Goal: Find specific page/section: Find specific page/section

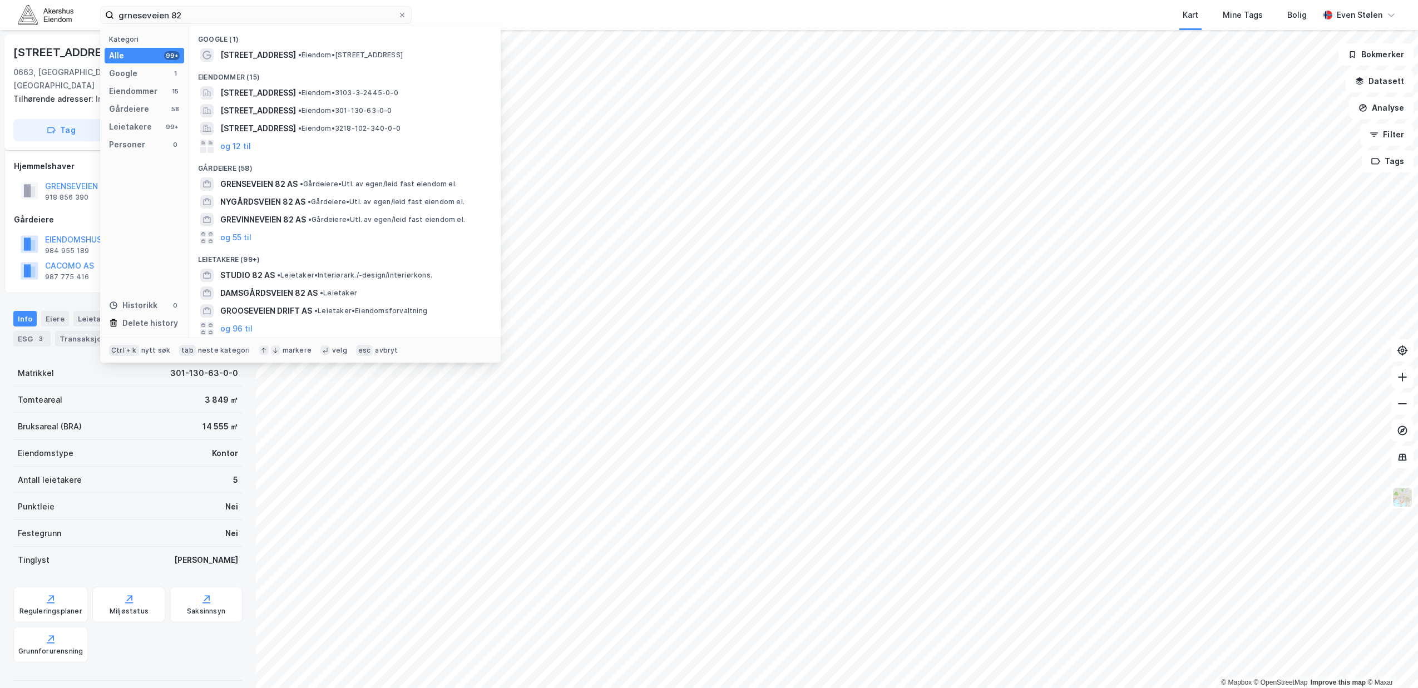
scroll to position [69, 0]
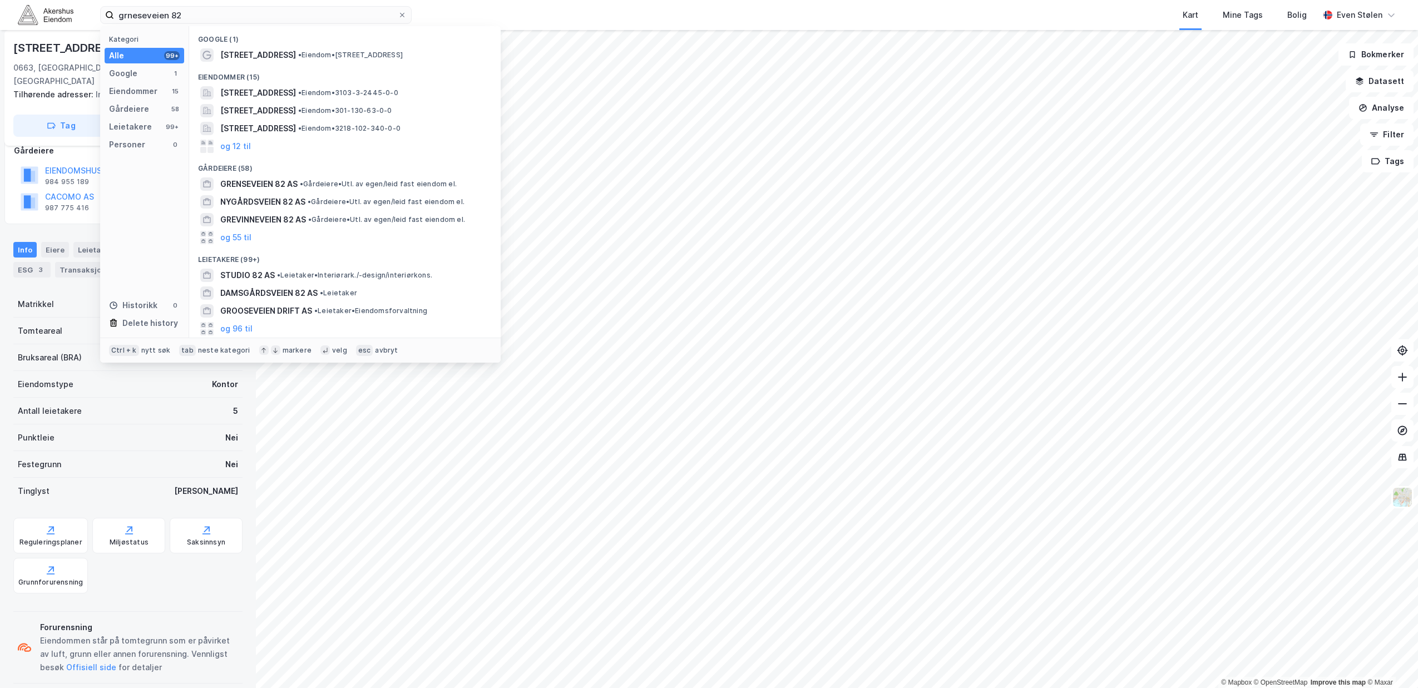
click at [66, 19] on img at bounding box center [46, 14] width 56 height 19
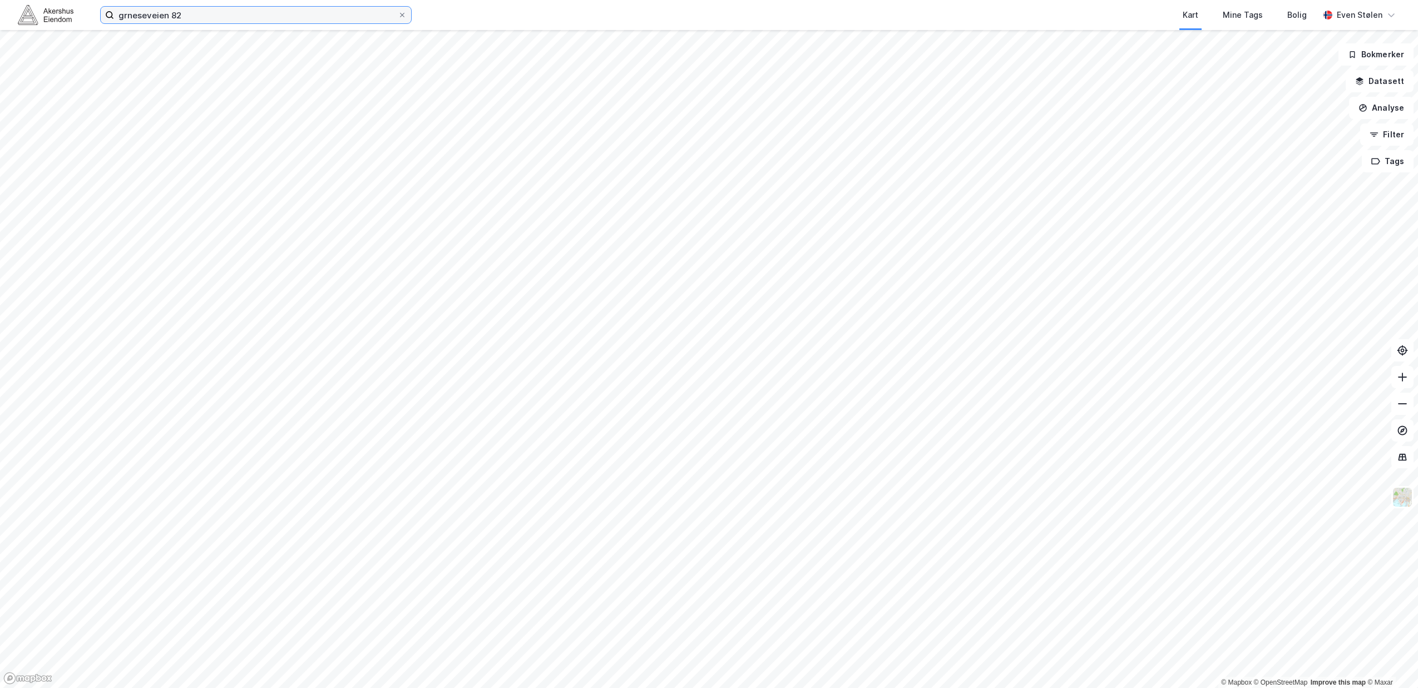
click at [265, 18] on input "grneseveien 82" at bounding box center [256, 15] width 284 height 17
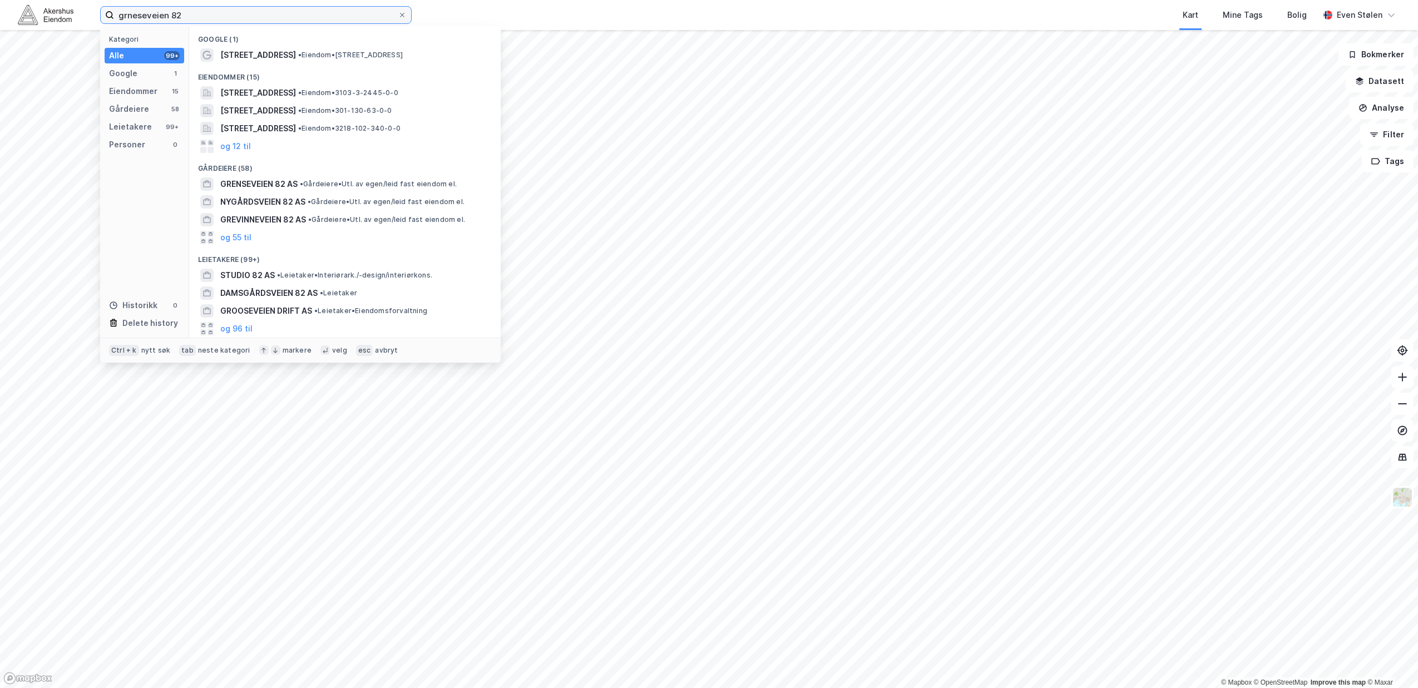
click at [265, 17] on input "grneseveien 82" at bounding box center [256, 15] width 284 height 17
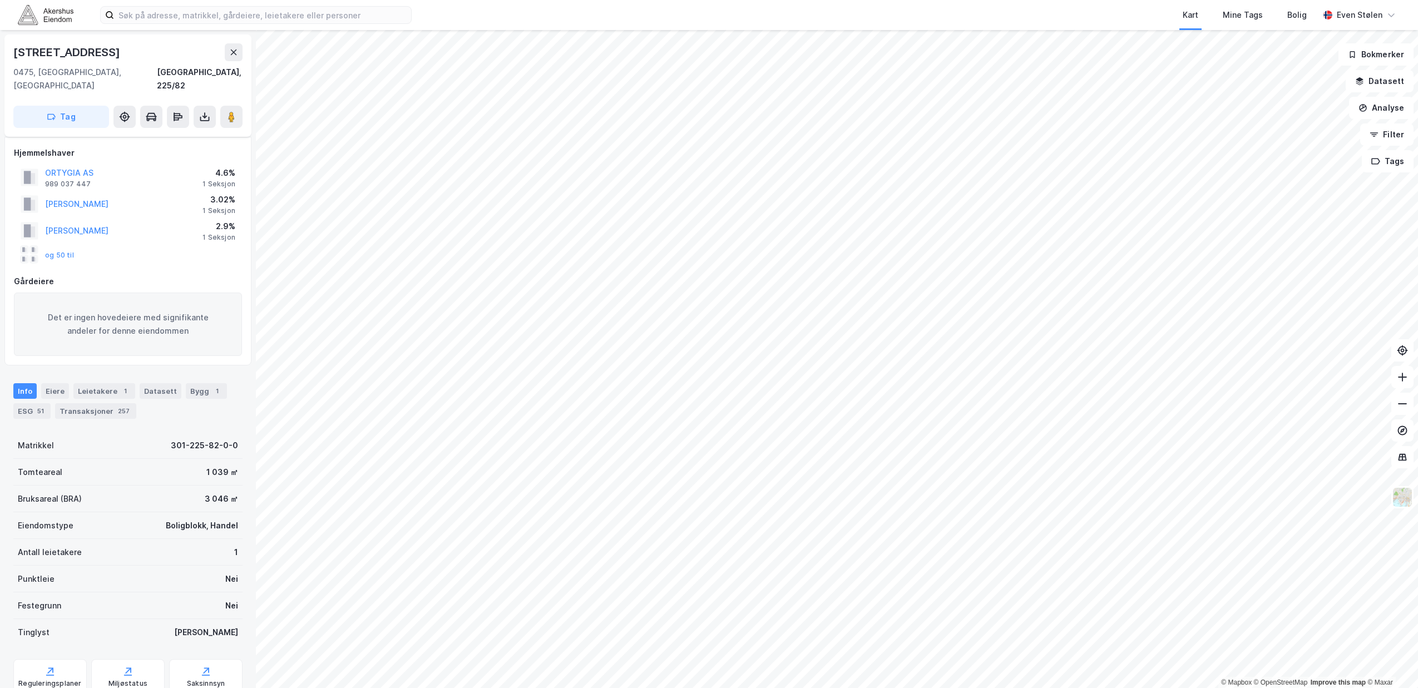
scroll to position [69, 0]
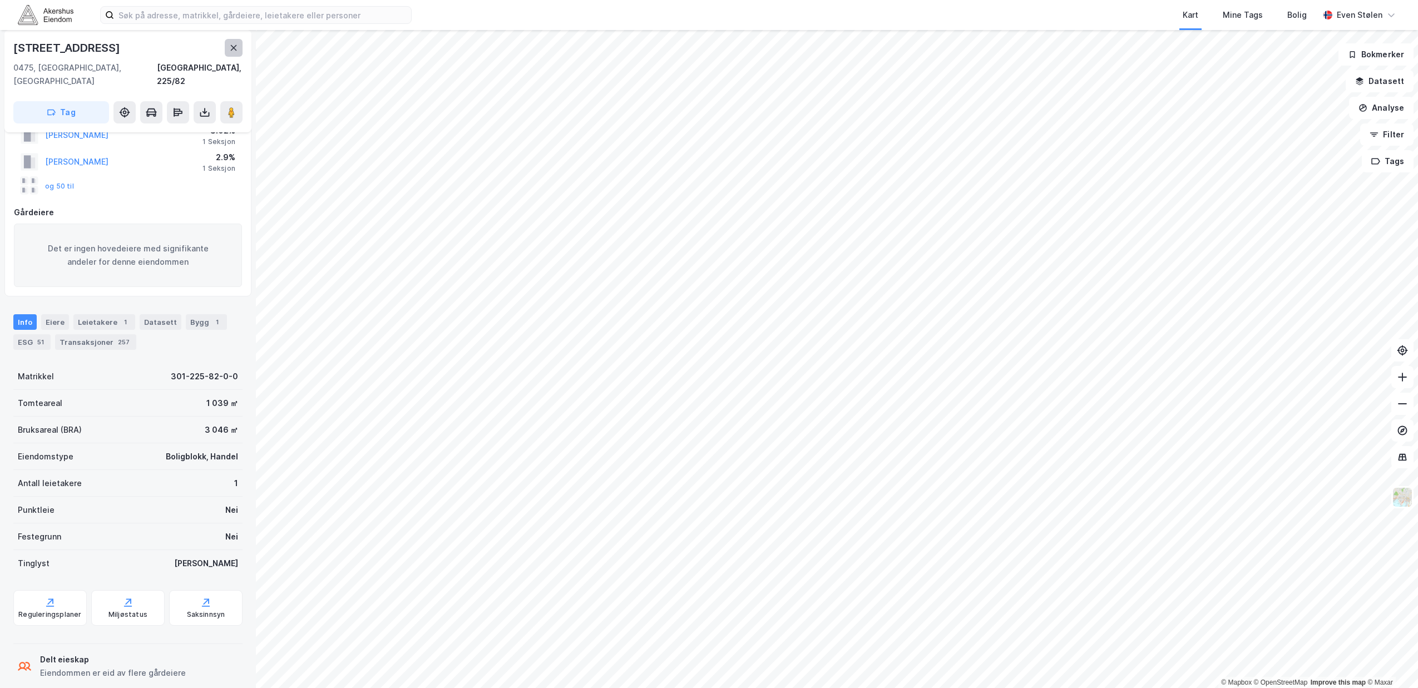
click at [229, 49] on button at bounding box center [234, 48] width 18 height 18
